Goal: Transaction & Acquisition: Purchase product/service

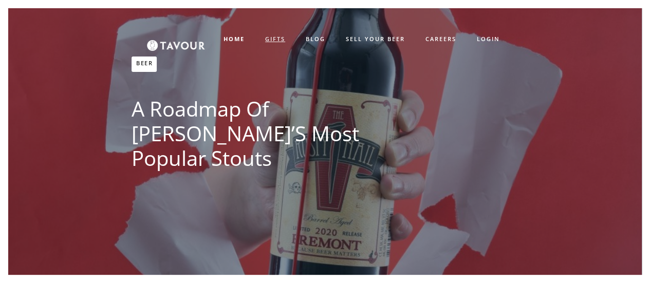
click at [279, 38] on link "GIFTS" at bounding box center [275, 39] width 41 height 17
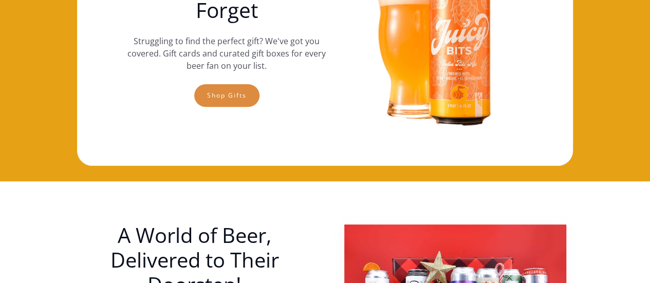
click at [227, 100] on link "Shop gifts" at bounding box center [226, 95] width 65 height 23
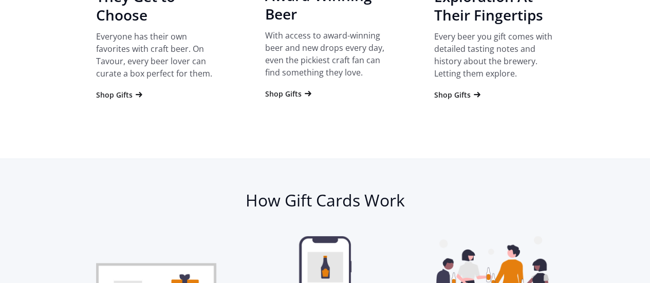
scroll to position [1134, 0]
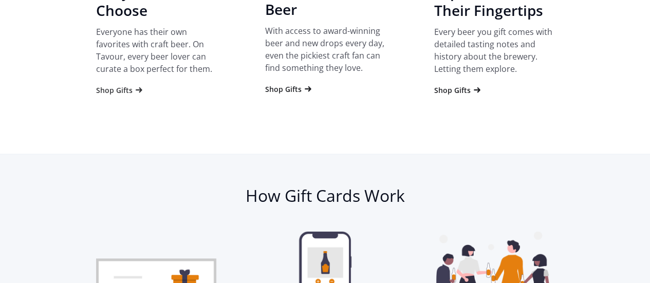
click at [105, 87] on div "Shop Gifts" at bounding box center [114, 90] width 36 height 10
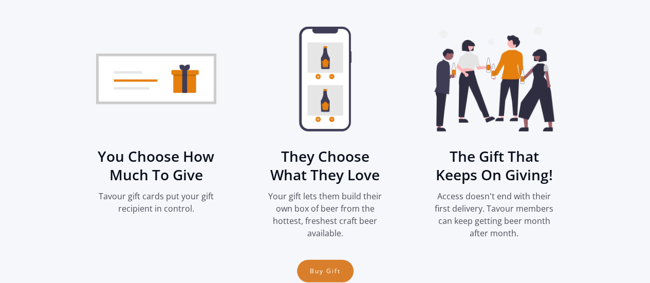
scroll to position [1445, 0]
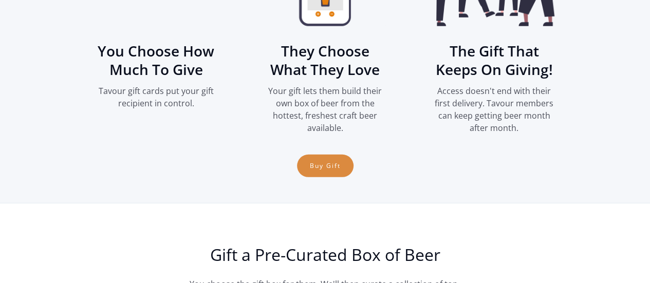
click at [310, 168] on link "Buy Gift" at bounding box center [325, 166] width 57 height 23
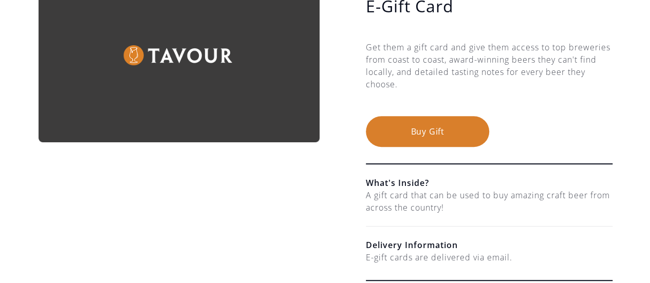
scroll to position [160, 0]
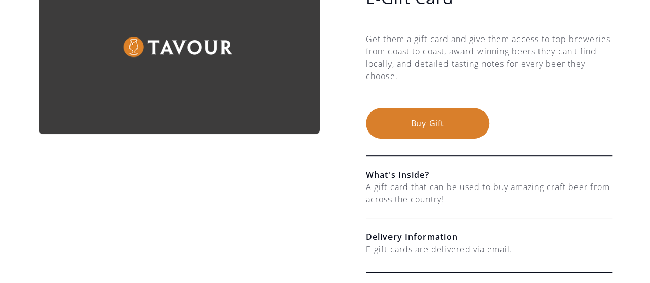
click at [459, 117] on button "Buy Gift" at bounding box center [427, 123] width 123 height 31
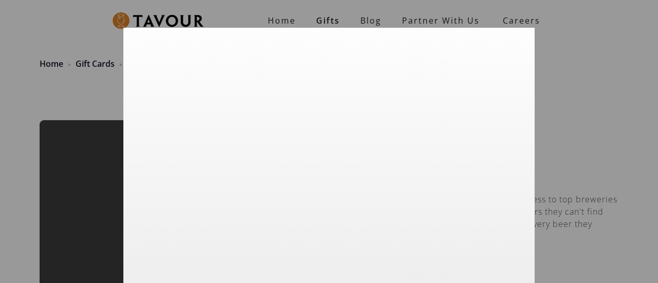
scroll to position [84, 0]
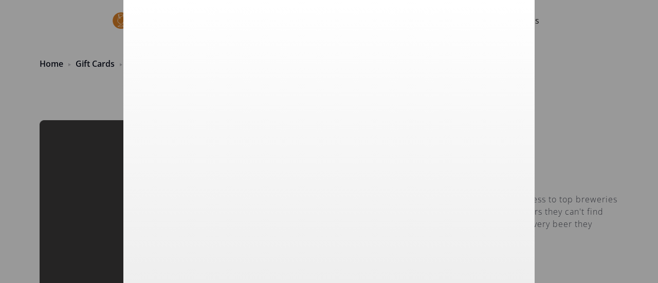
click at [567, 119] on div at bounding box center [329, 141] width 658 height 283
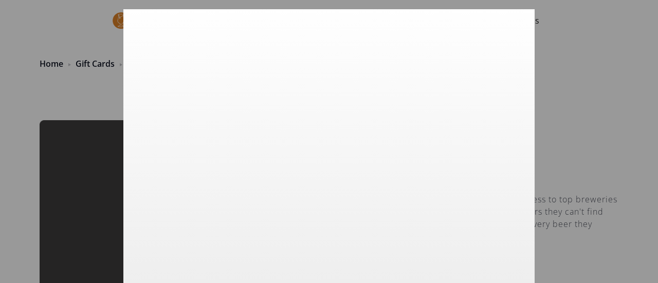
scroll to position [0, 0]
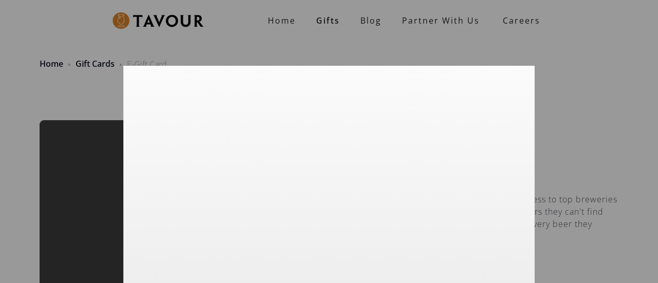
click at [597, 65] on div at bounding box center [329, 141] width 658 height 283
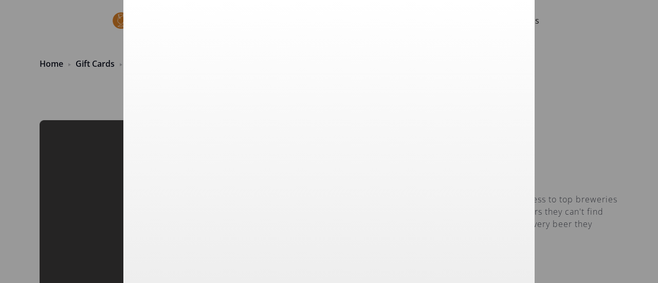
scroll to position [183, 0]
click at [620, 123] on div at bounding box center [329, 141] width 658 height 283
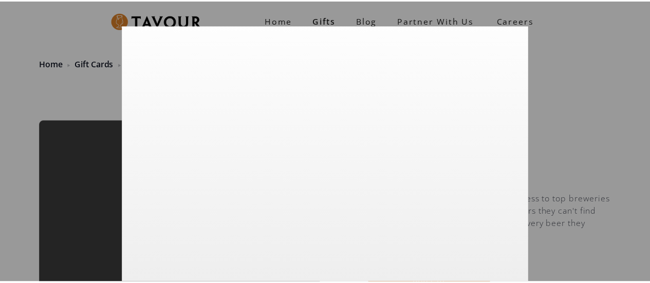
scroll to position [0, 0]
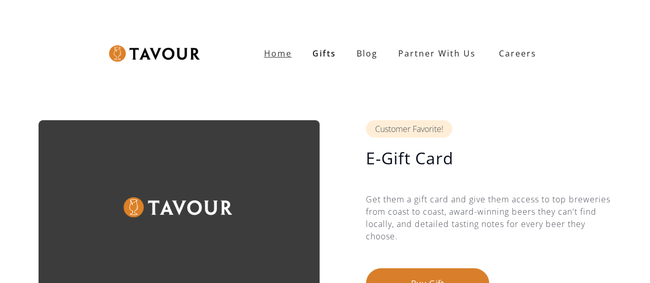
click at [268, 56] on strong "Home" at bounding box center [278, 53] width 28 height 11
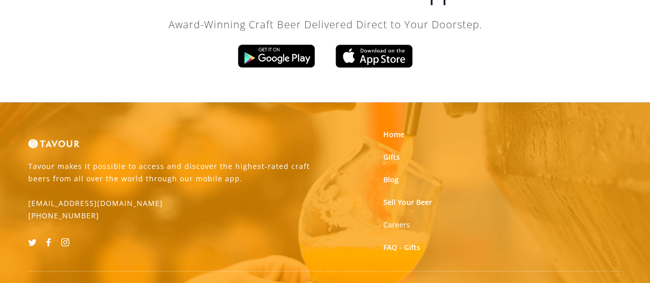
scroll to position [3202, 0]
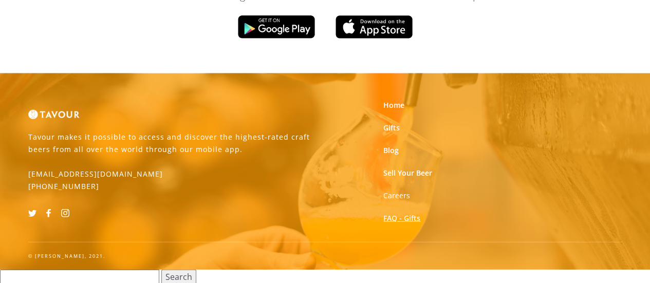
click at [411, 213] on link "FAQ - Gifts" at bounding box center [401, 218] width 37 height 10
